Goal: Task Accomplishment & Management: Manage account settings

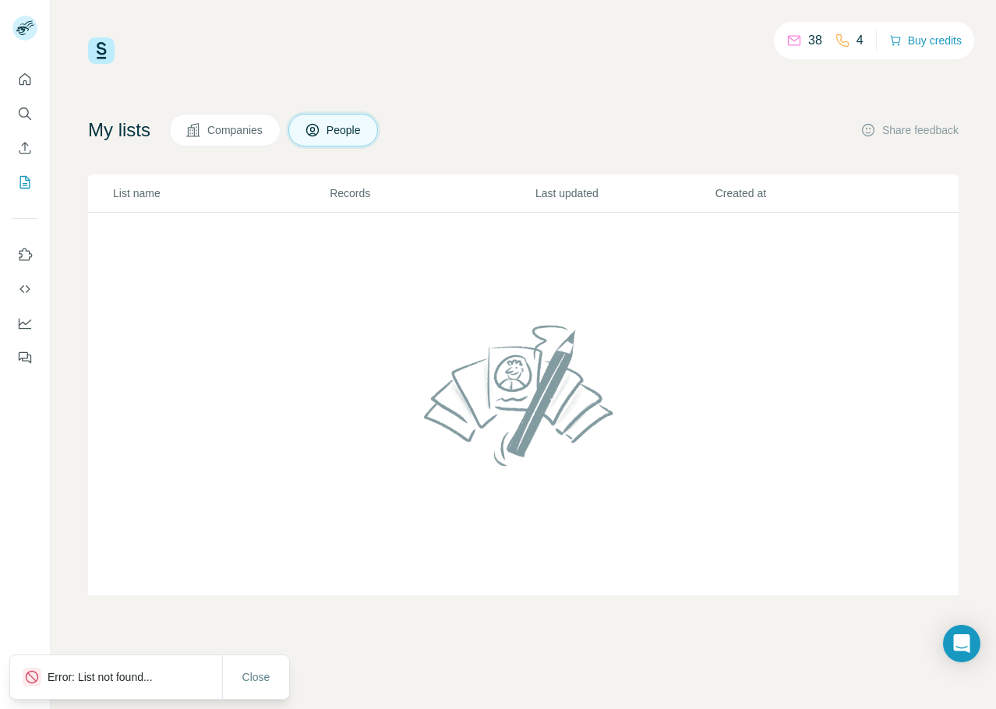
scroll to position [1, 0]
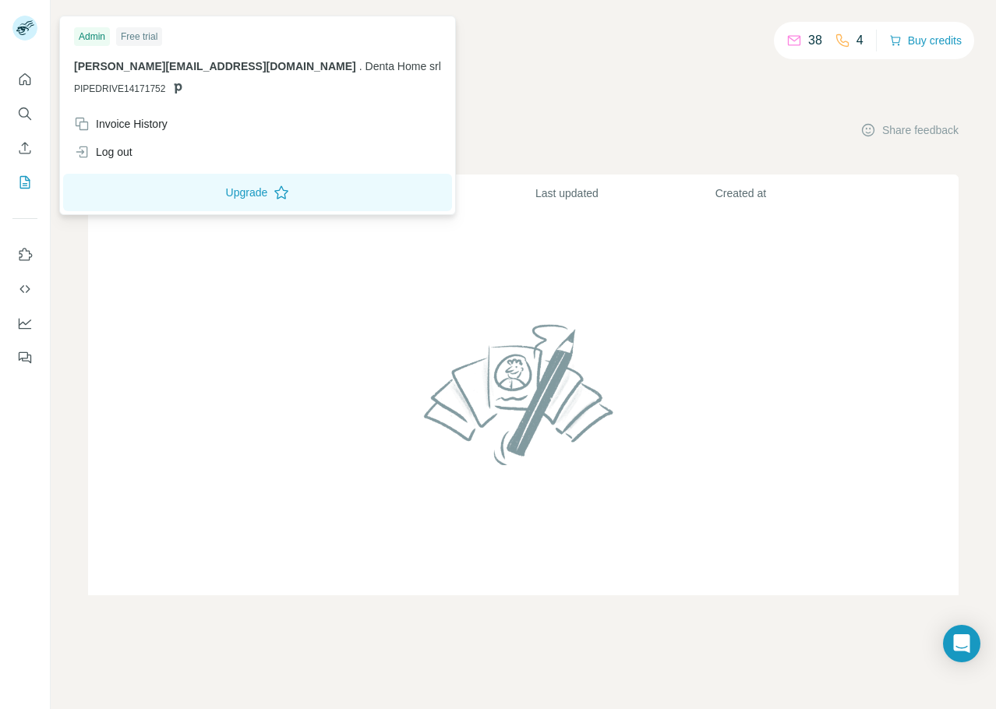
click at [28, 31] on rect at bounding box center [24, 28] width 25 height 25
click at [817, 131] on div "My lists Companies People Share feedback" at bounding box center [523, 130] width 870 height 33
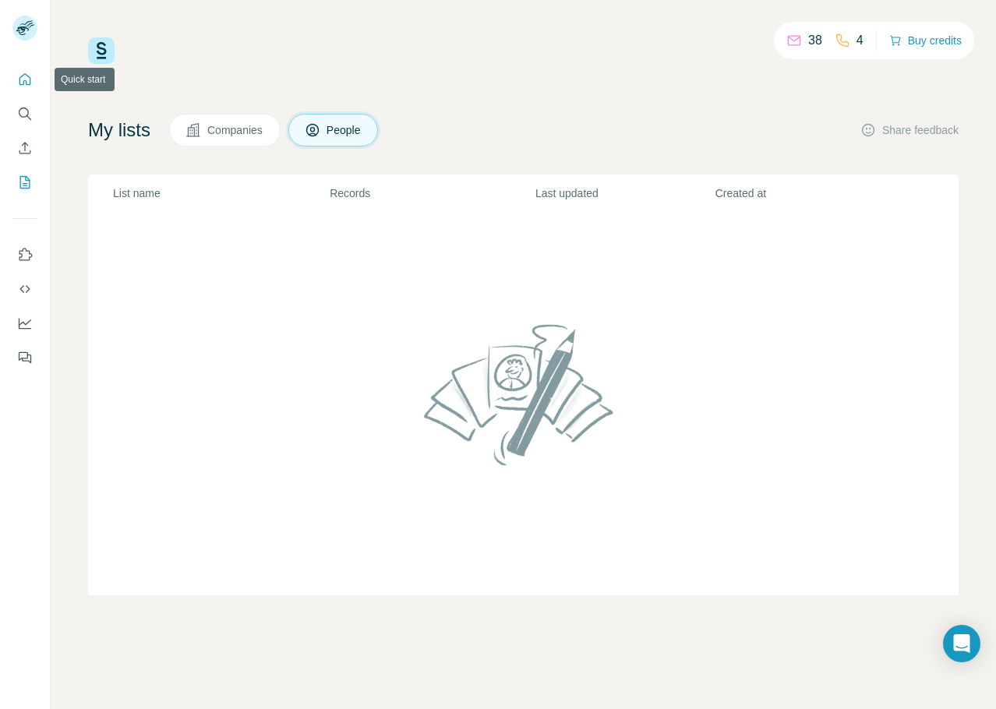
click at [25, 78] on icon "Quick start" at bounding box center [25, 80] width 16 height 16
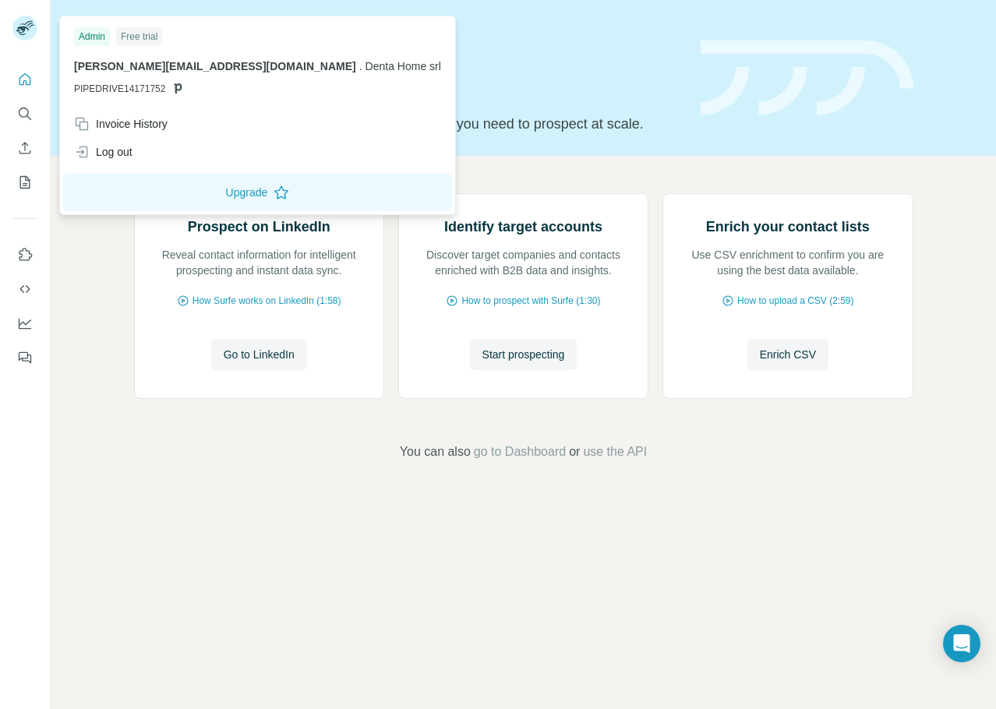
click at [21, 23] on rect at bounding box center [24, 28] width 25 height 25
click at [103, 121] on div "Invoice History" at bounding box center [120, 124] width 93 height 16
click at [19, 327] on icon "Dashboard" at bounding box center [25, 324] width 12 height 11
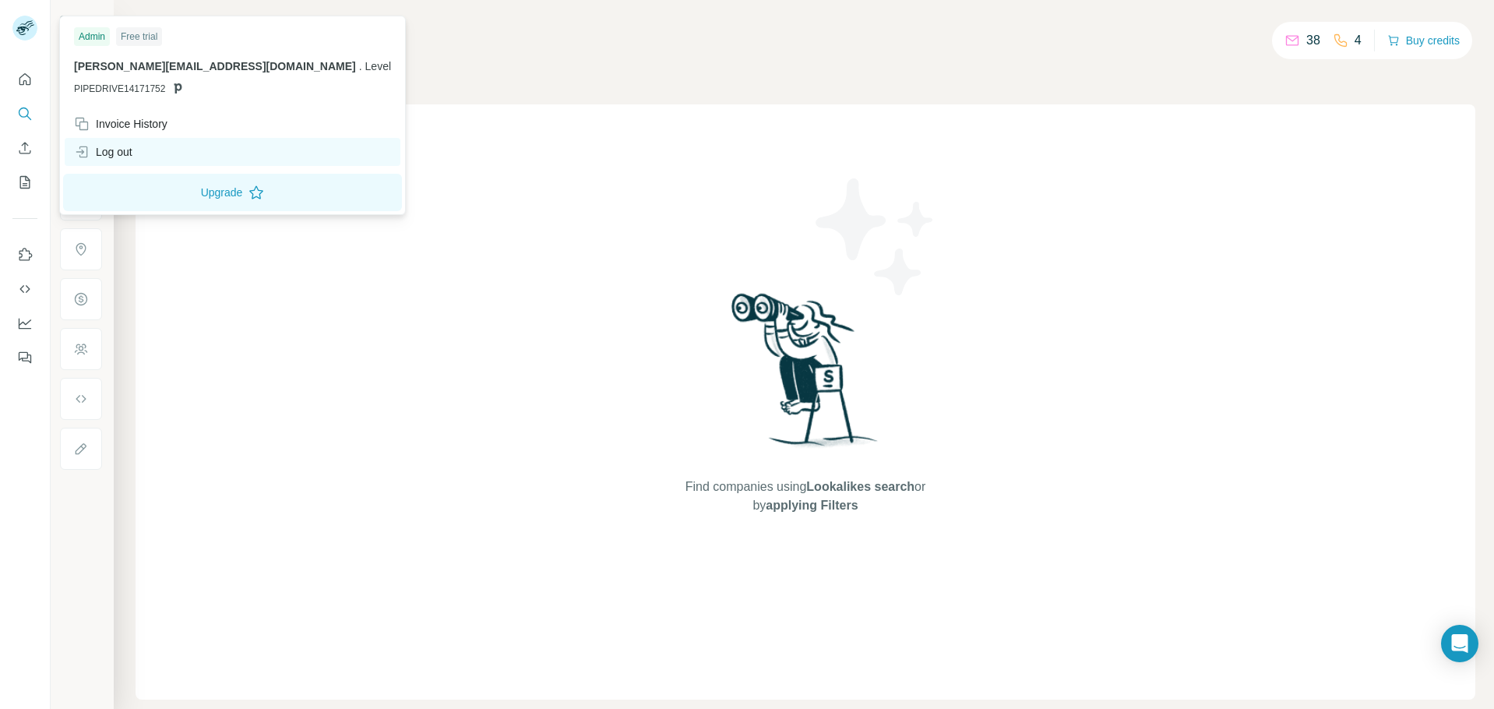
click at [118, 153] on div "Log out" at bounding box center [103, 152] width 58 height 16
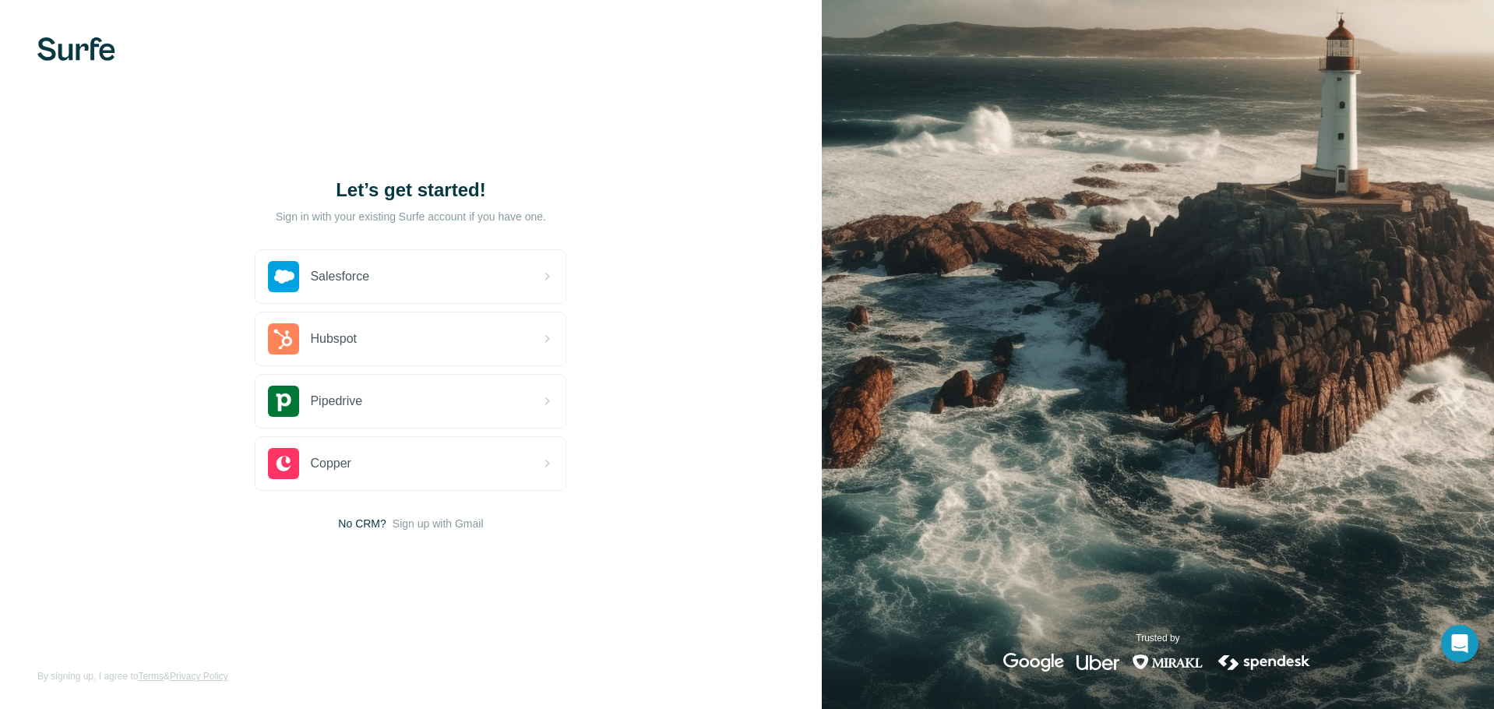
click at [79, 56] on img at bounding box center [76, 48] width 78 height 23
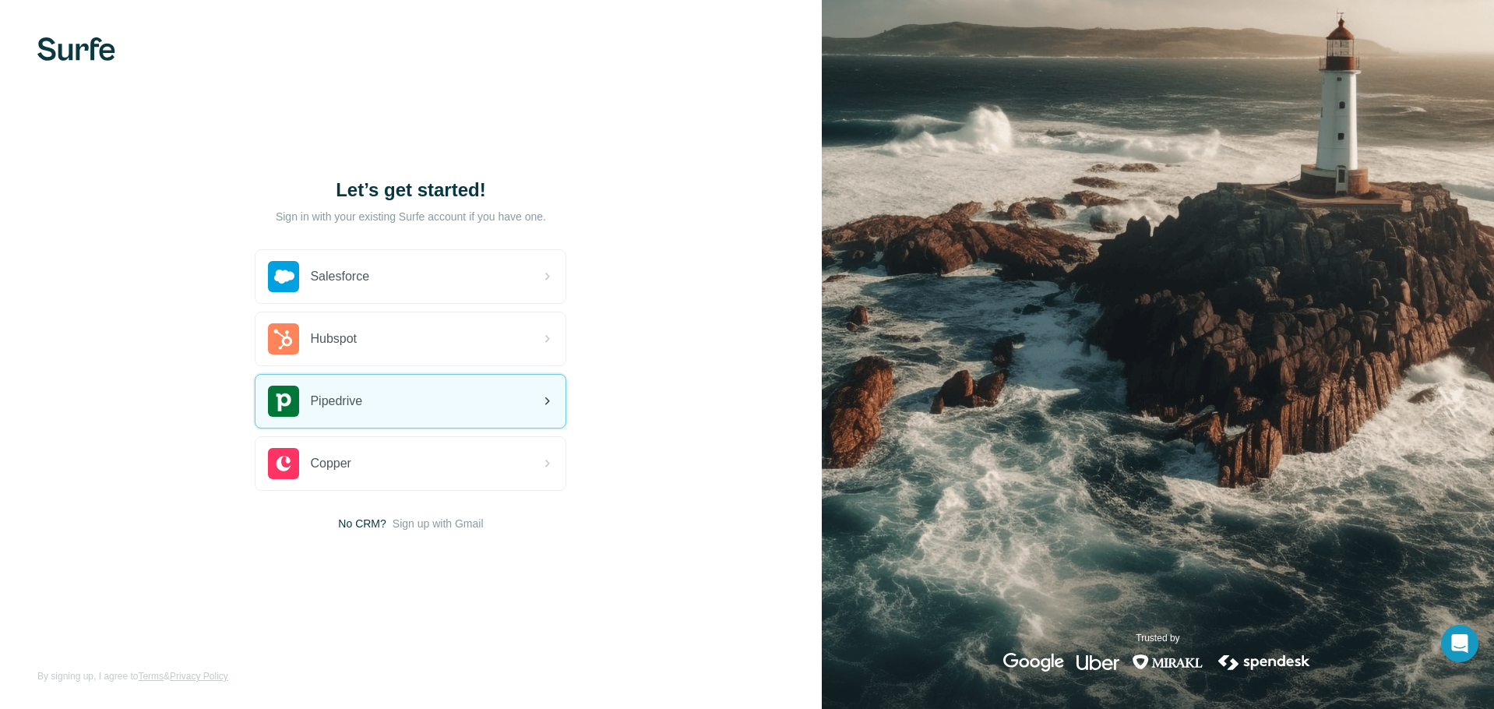
click at [338, 397] on span "Pipedrive" at bounding box center [336, 401] width 52 height 19
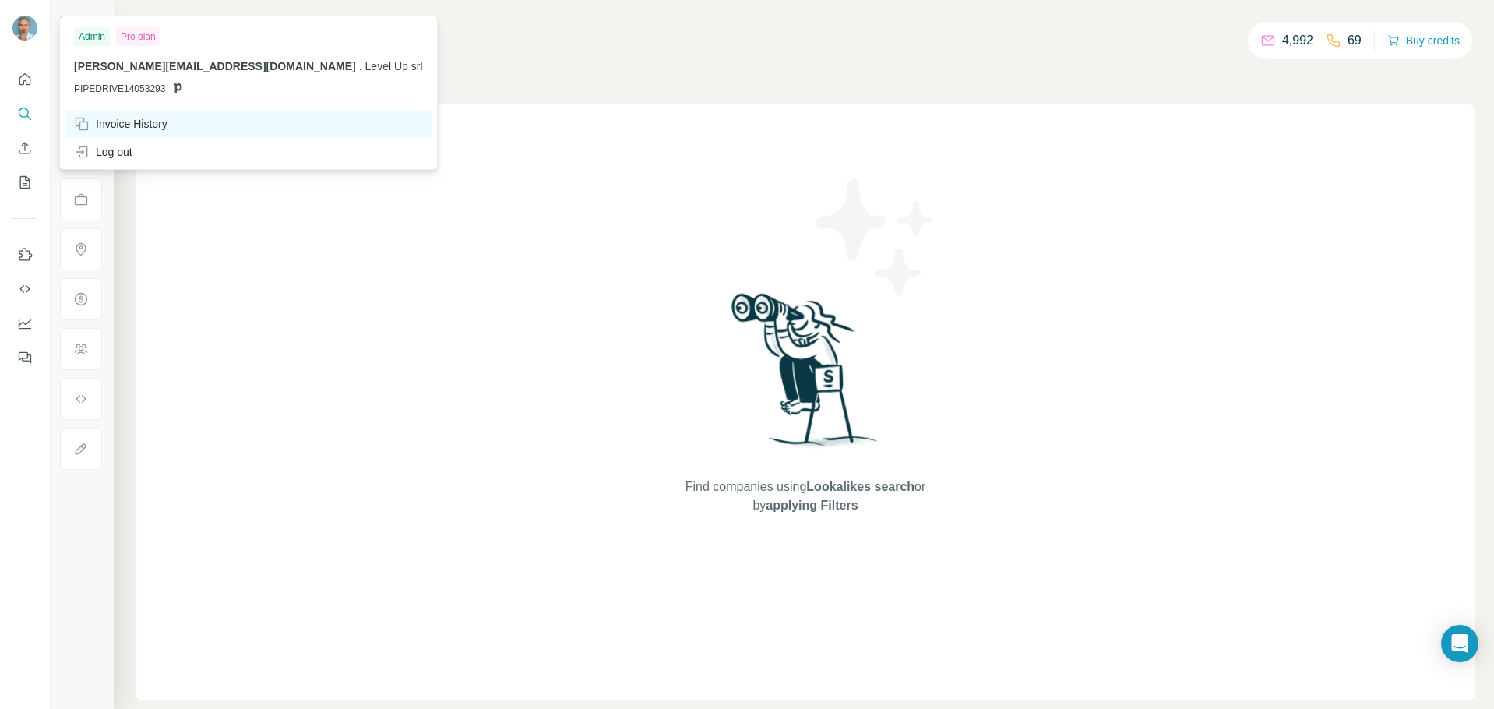
click at [135, 115] on div "Invoice History" at bounding box center [249, 124] width 368 height 28
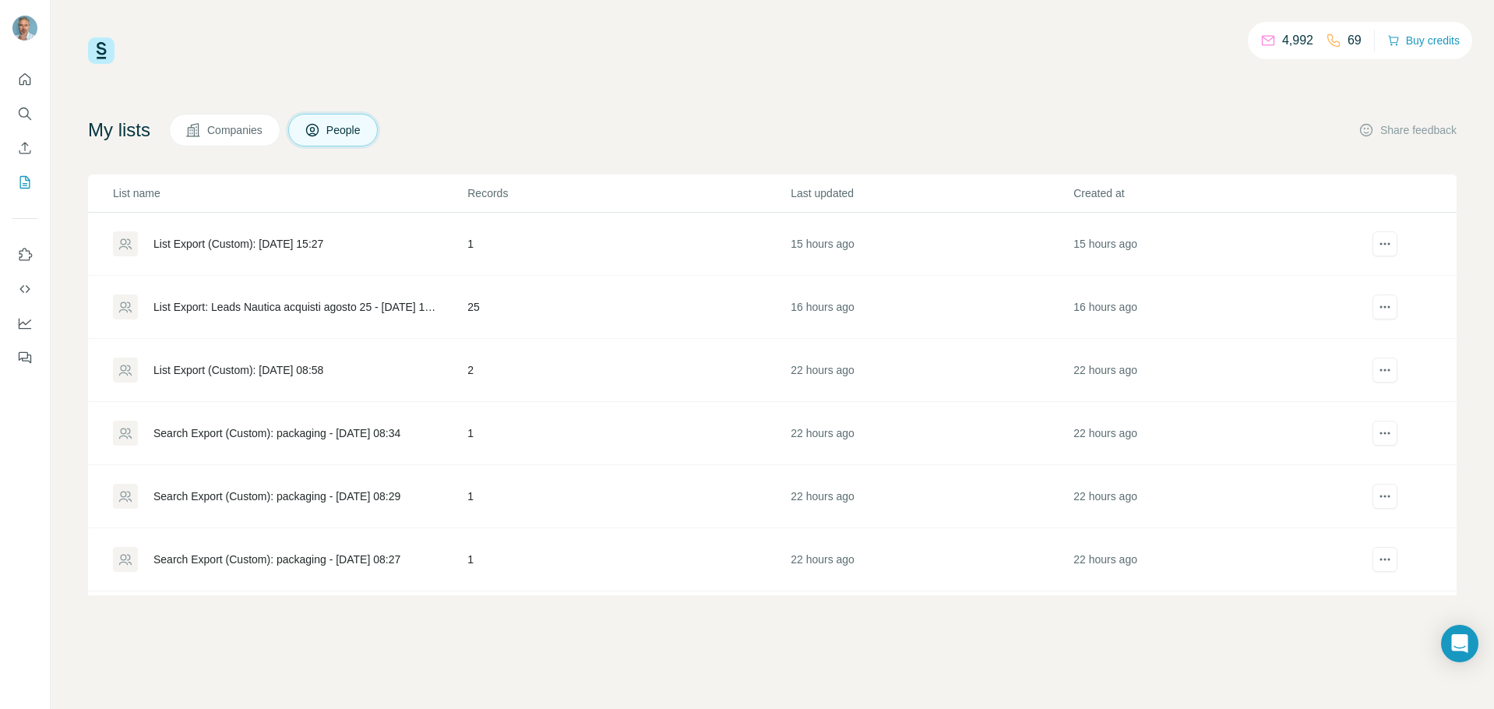
click at [429, 37] on div "4,992 69 Buy credits" at bounding box center [772, 50] width 1369 height 26
